Goal: Navigation & Orientation: Find specific page/section

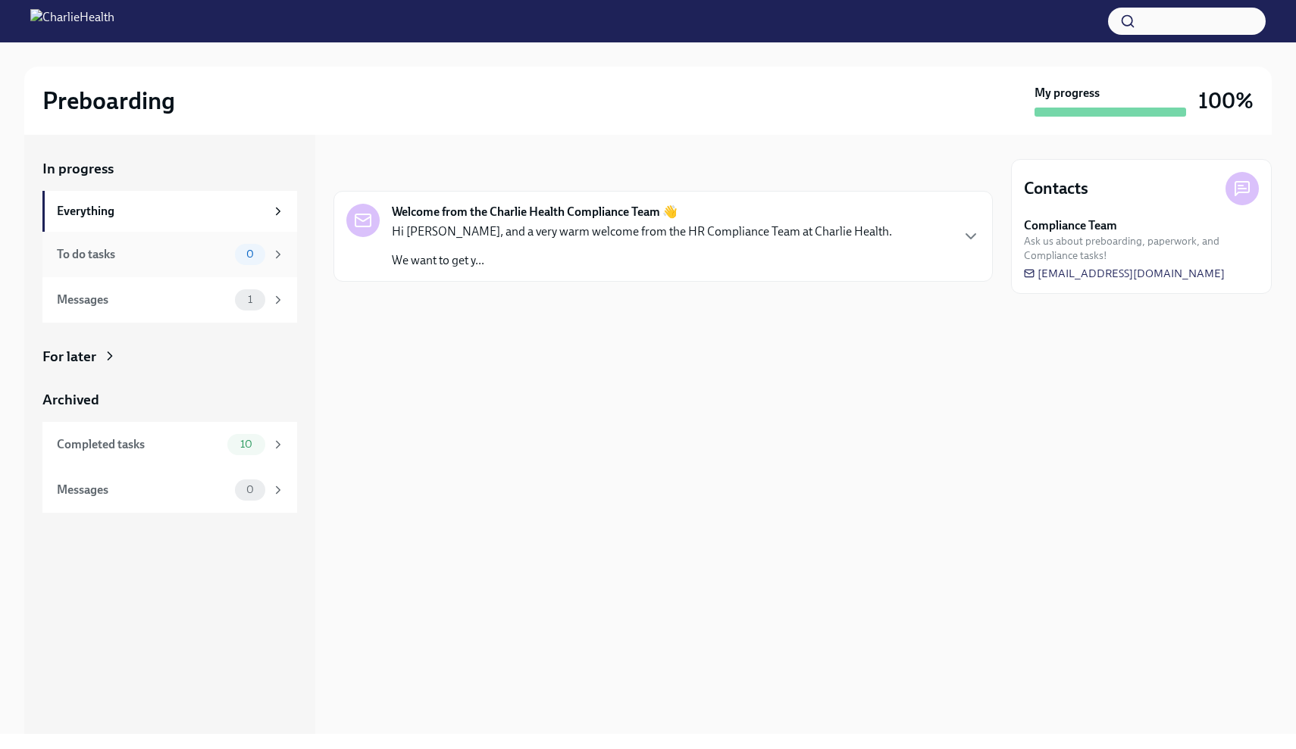
click at [187, 261] on div "To do tasks" at bounding box center [143, 254] width 172 height 17
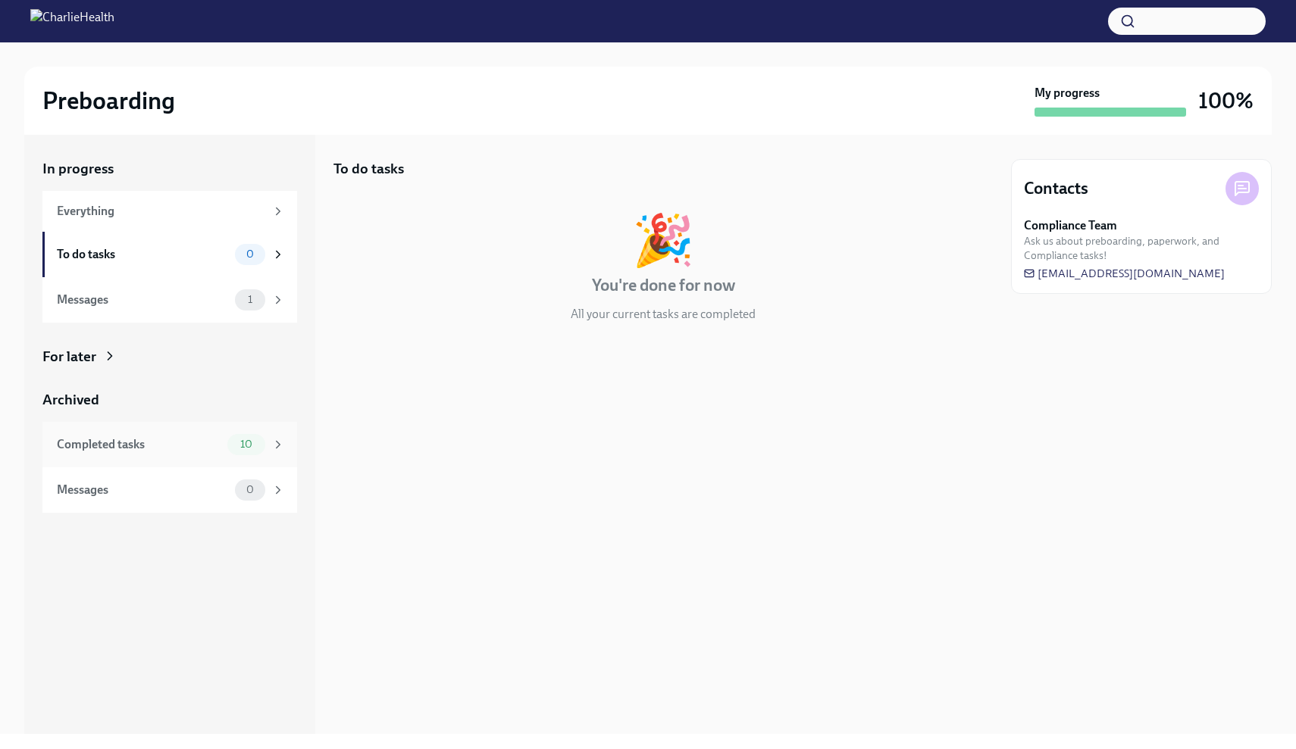
click at [172, 448] on div "Completed tasks" at bounding box center [139, 444] width 164 height 17
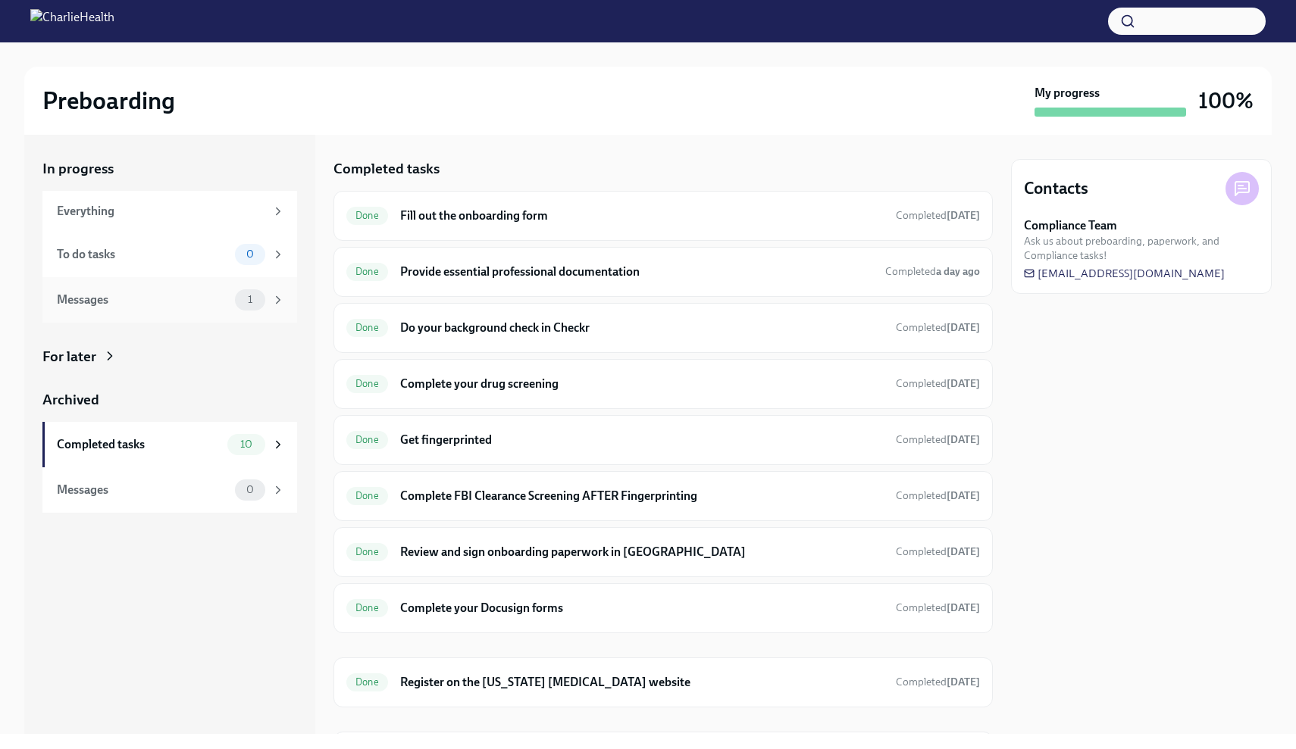
click at [184, 305] on div "Messages" at bounding box center [143, 300] width 172 height 17
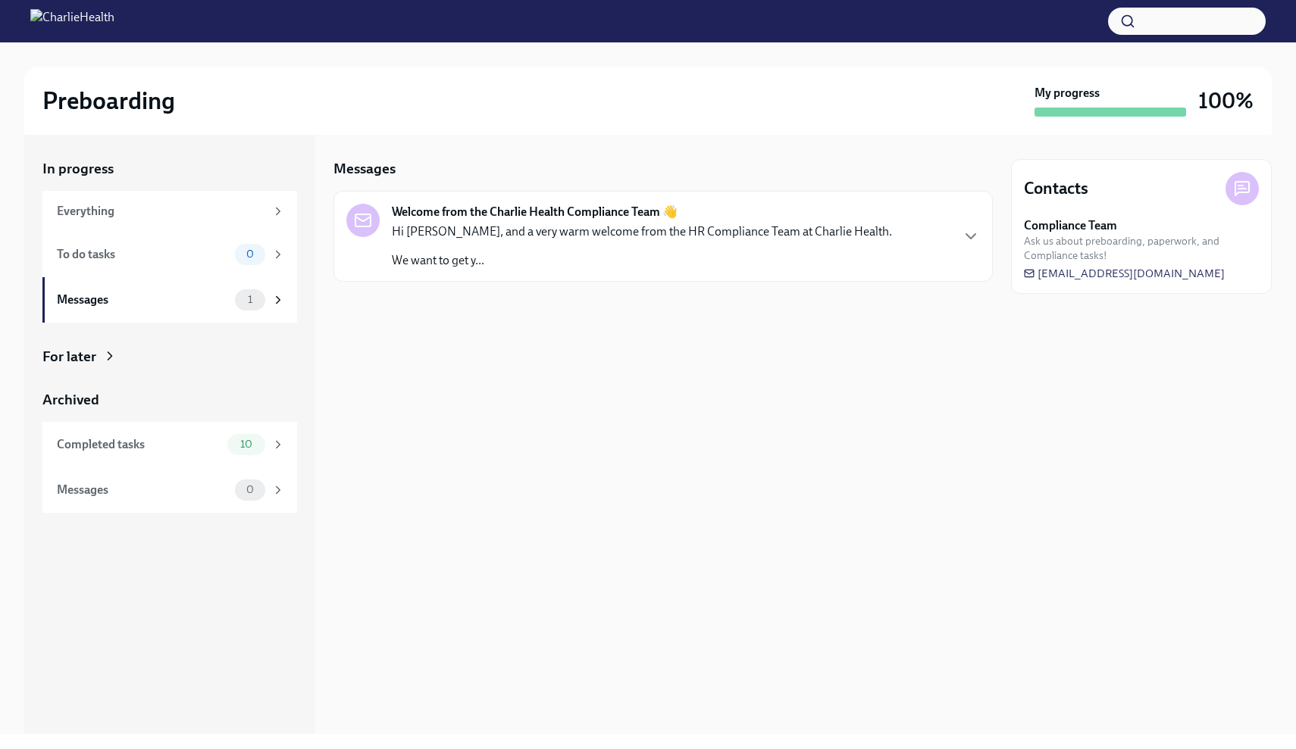
click at [486, 255] on p "We want to get y..." at bounding box center [642, 260] width 500 height 17
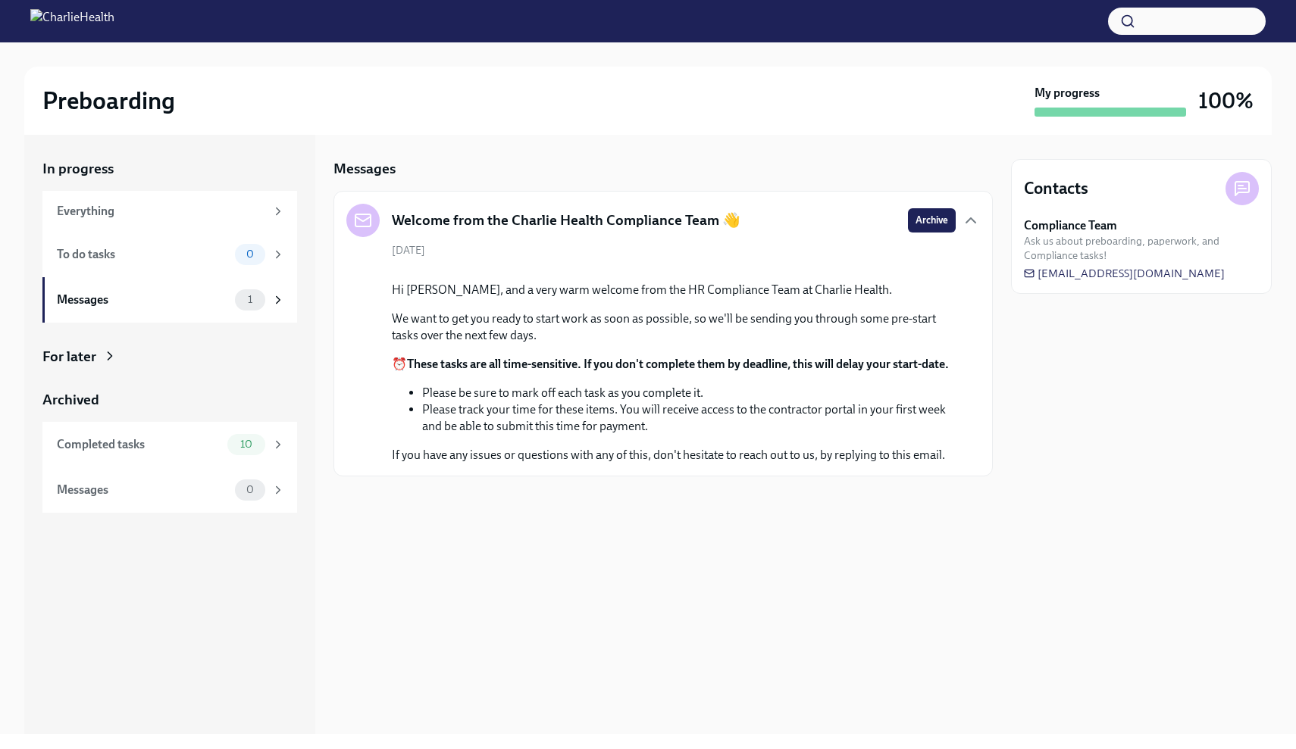
click at [127, 110] on h2 "Preboarding" at bounding box center [108, 101] width 133 height 30
click at [114, 27] on img at bounding box center [72, 21] width 84 height 24
click at [40, 24] on img at bounding box center [72, 21] width 84 height 24
click at [113, 214] on div "Everything" at bounding box center [161, 211] width 208 height 17
click at [1238, 199] on div at bounding box center [1241, 188] width 33 height 33
